Goal: Task Accomplishment & Management: Manage account settings

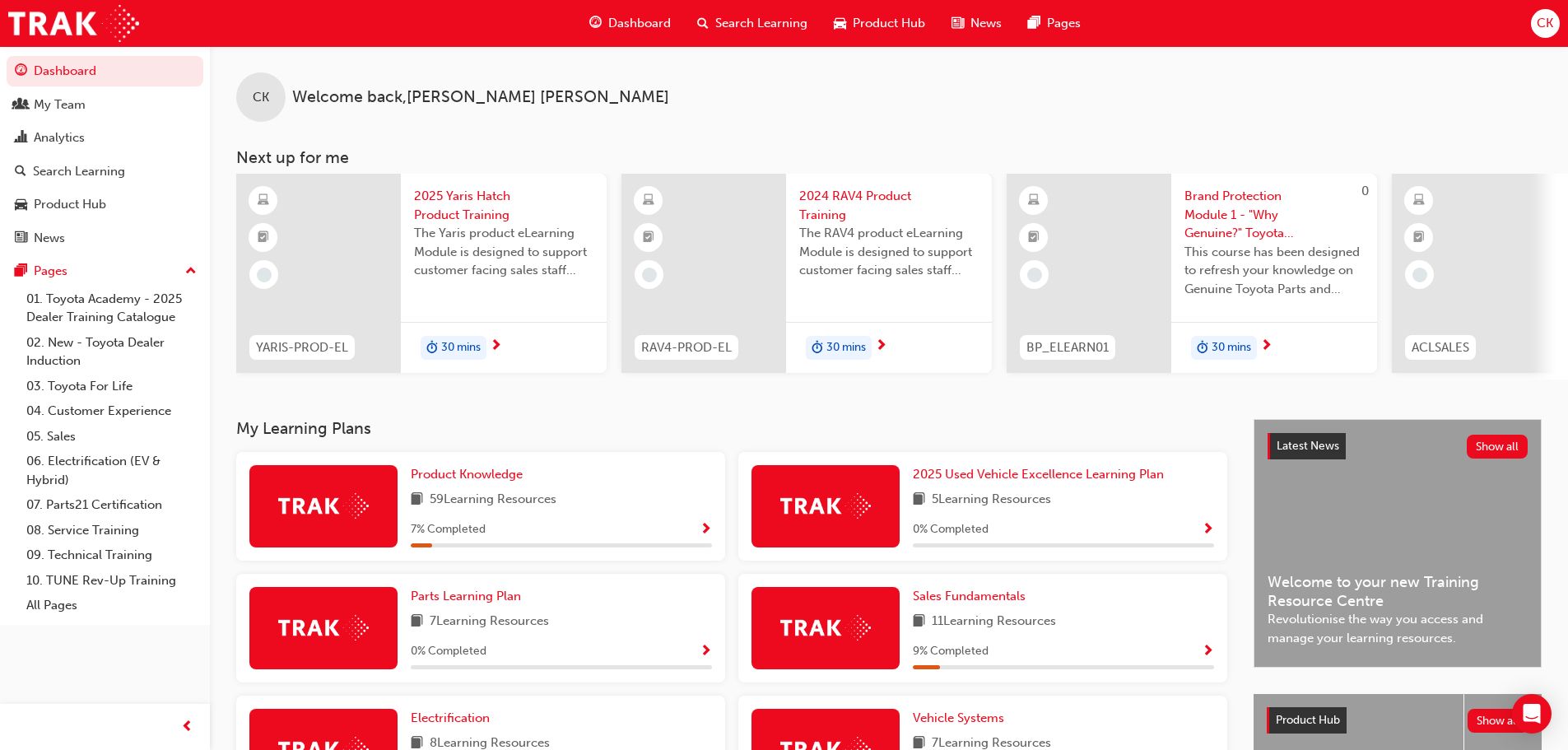
click at [1537, 28] on span "CK" at bounding box center [1545, 23] width 17 height 19
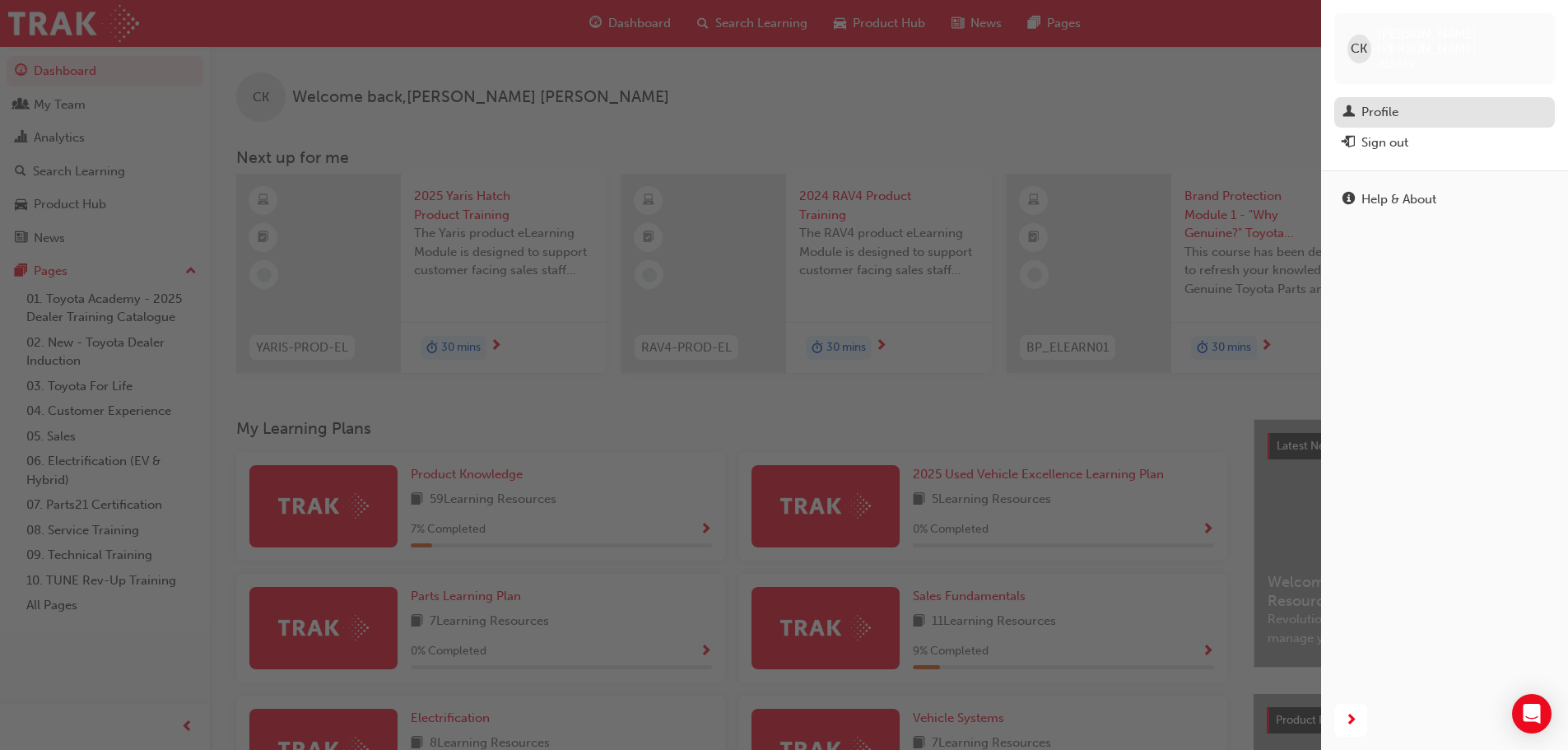
click at [1392, 102] on div "Profile" at bounding box center [1381, 111] width 37 height 19
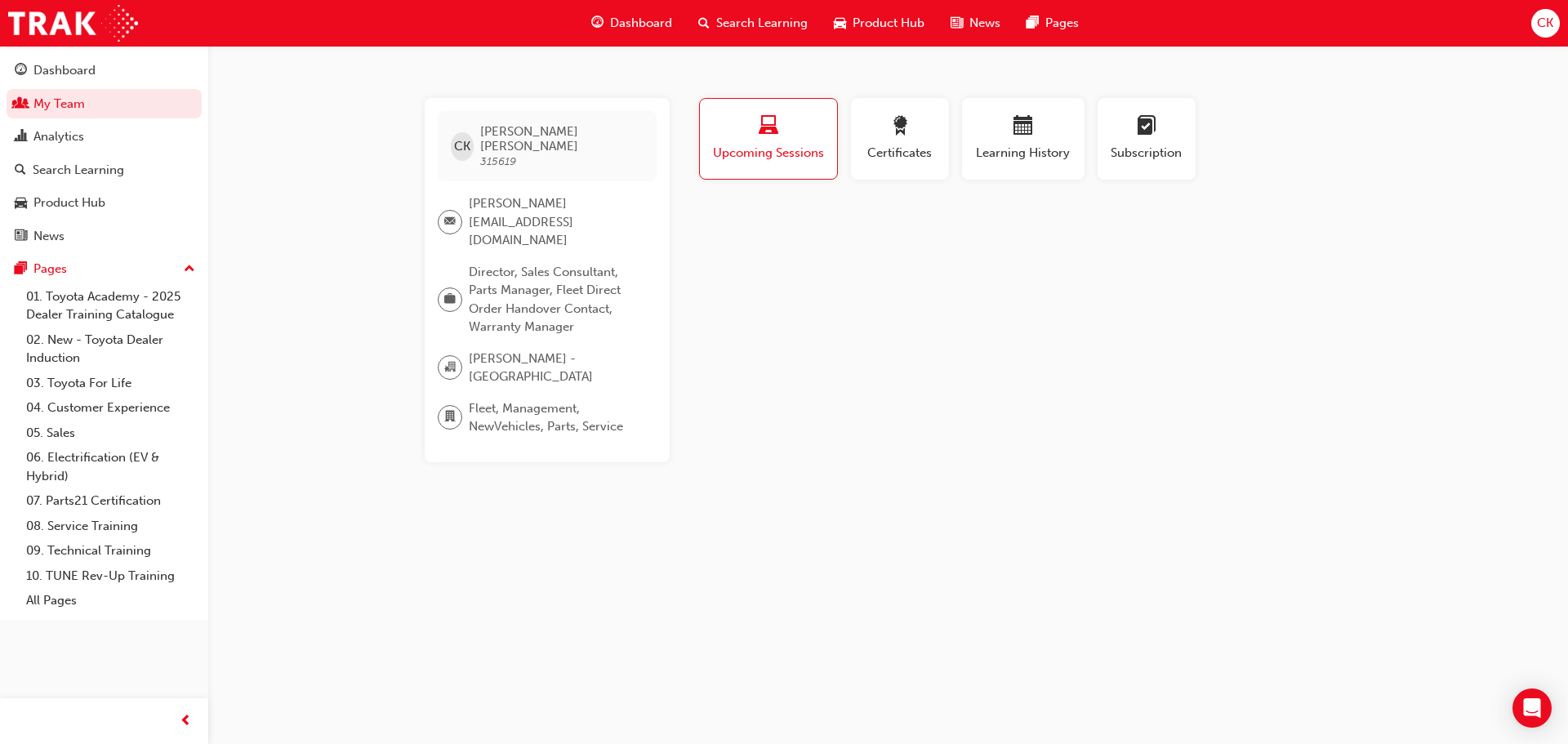
click at [1534, 27] on div "CK" at bounding box center [1545, 22] width 28 height 28
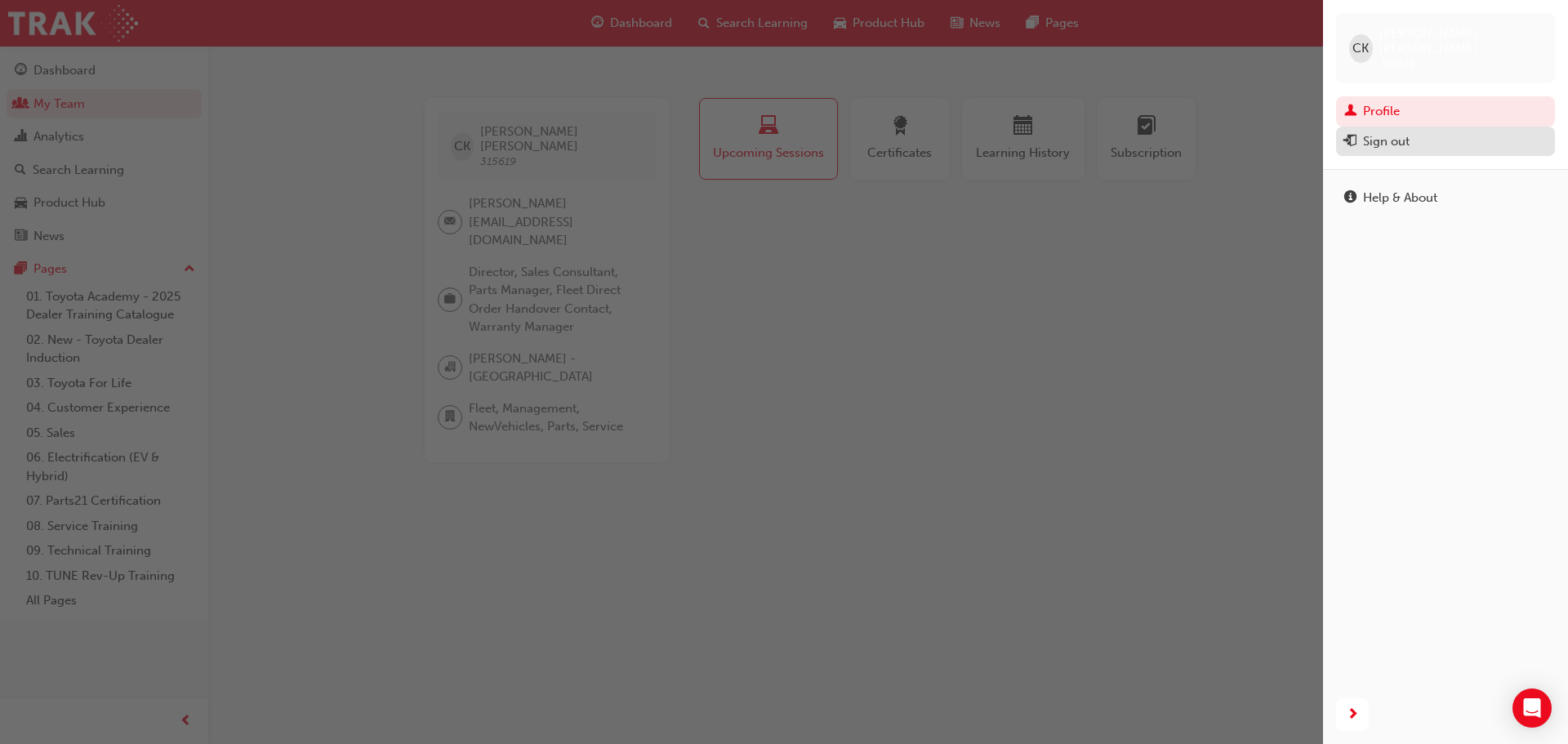
click at [1412, 131] on div "Sign out" at bounding box center [1445, 141] width 202 height 21
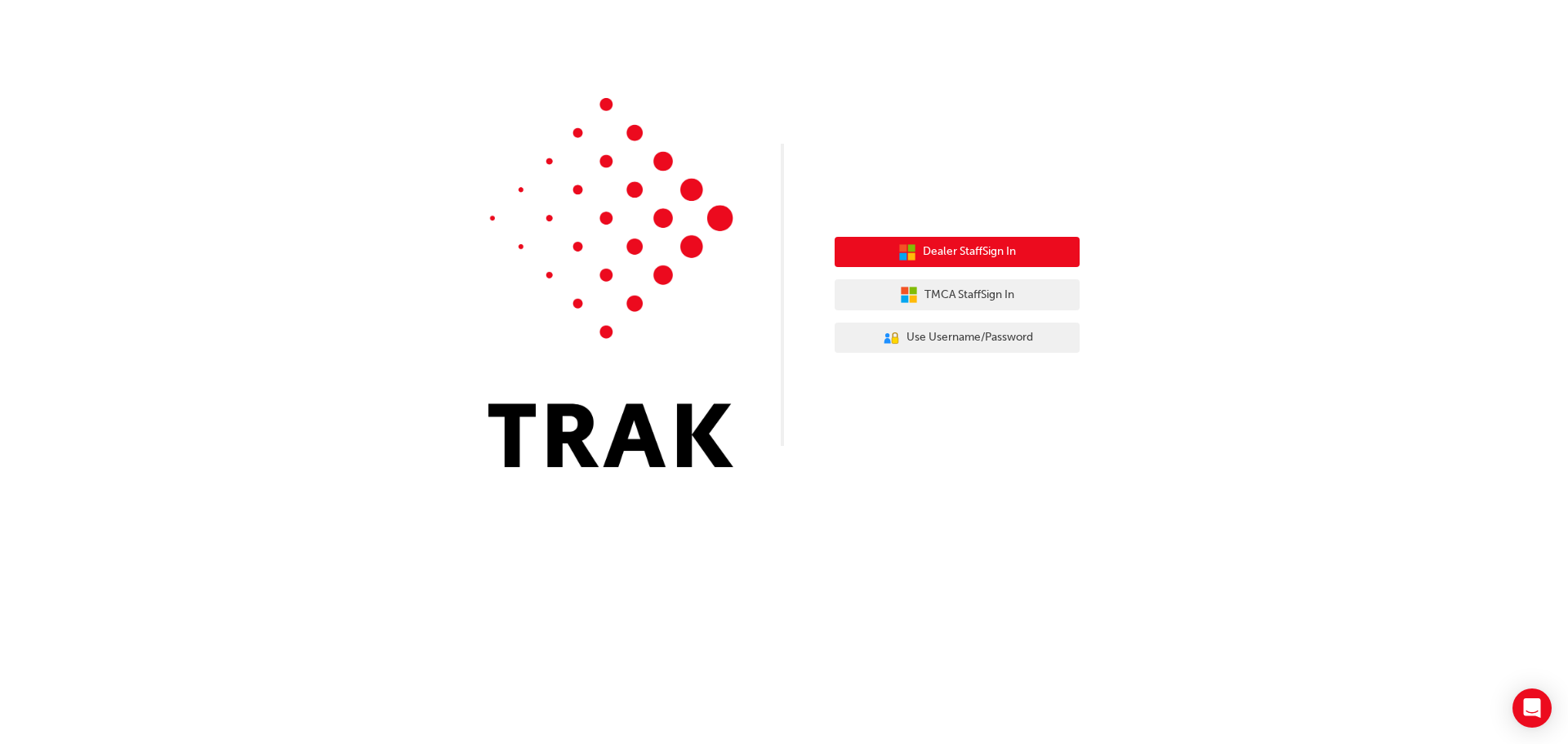
click at [989, 253] on span "Dealer Staff Sign In" at bounding box center [969, 251] width 93 height 19
